Goal: Transaction & Acquisition: Purchase product/service

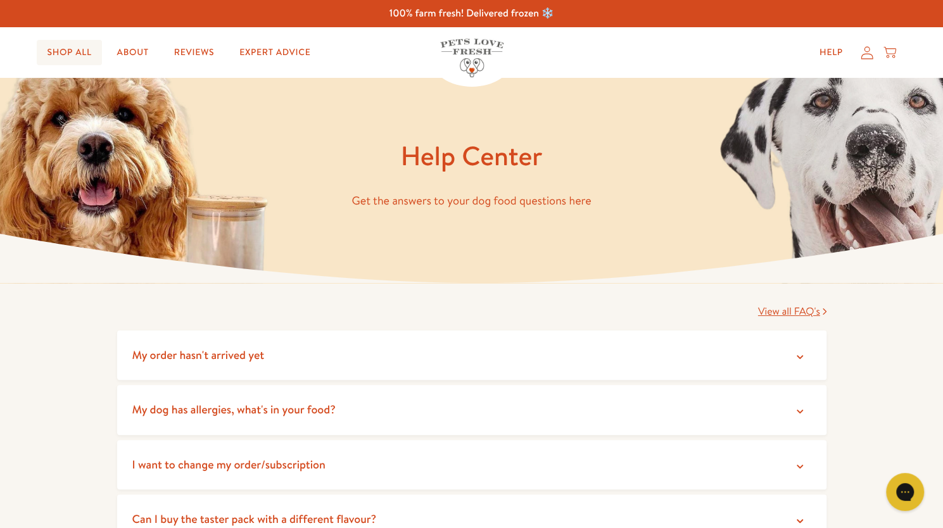
click at [62, 61] on link "Shop All" at bounding box center [69, 52] width 65 height 25
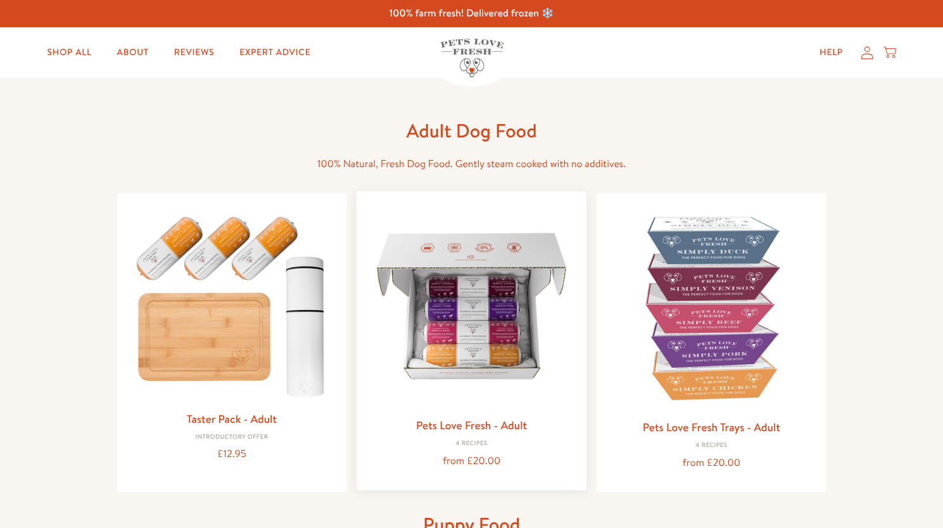
click at [504, 386] on img at bounding box center [472, 306] width 210 height 210
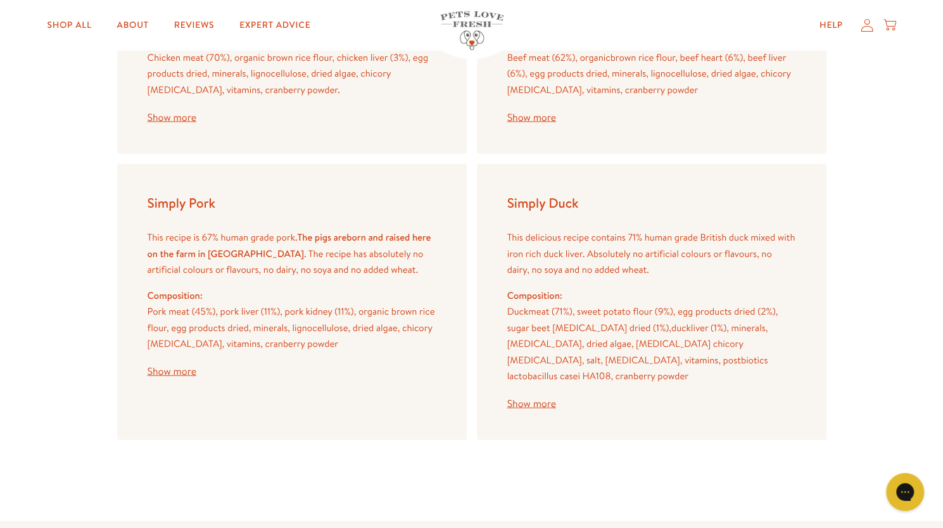
scroll to position [1668, 0]
